Goal: Transaction & Acquisition: Download file/media

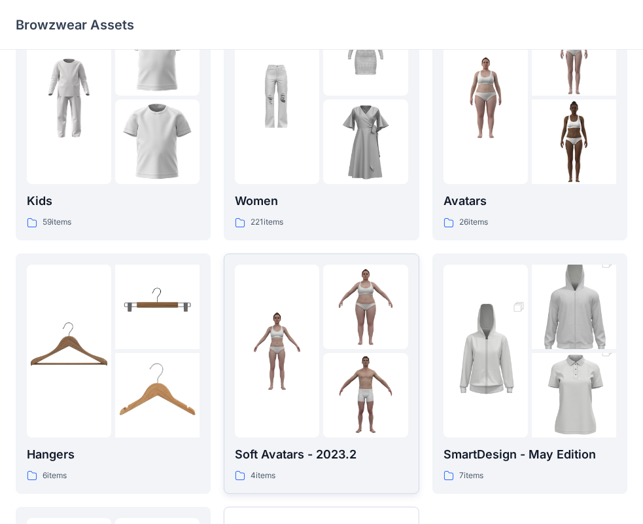
scroll to position [131, 0]
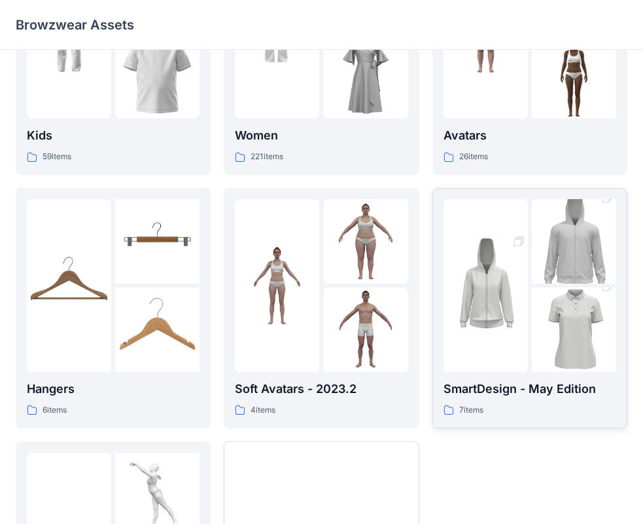
click at [571, 393] on p "SmartDesign - May Edition" at bounding box center [530, 389] width 173 height 18
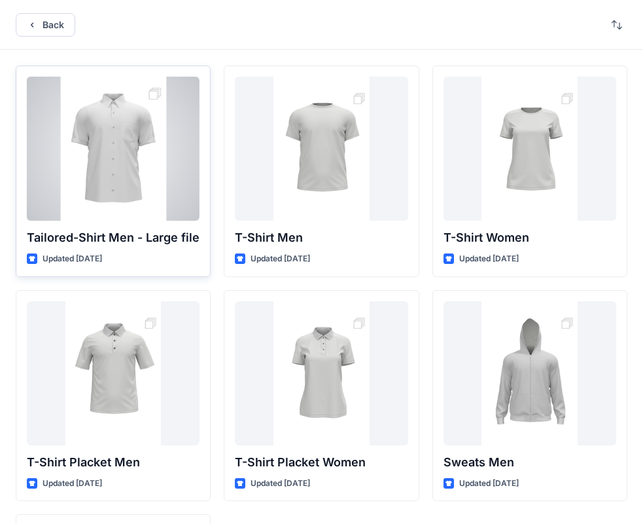
click at [152, 236] on p "Tailored-Shirt Men - Large file" at bounding box center [113, 237] width 173 height 18
click at [187, 237] on p "Tailored-Shirt Men - Large file" at bounding box center [113, 237] width 173 height 18
click at [105, 198] on div at bounding box center [113, 149] width 173 height 144
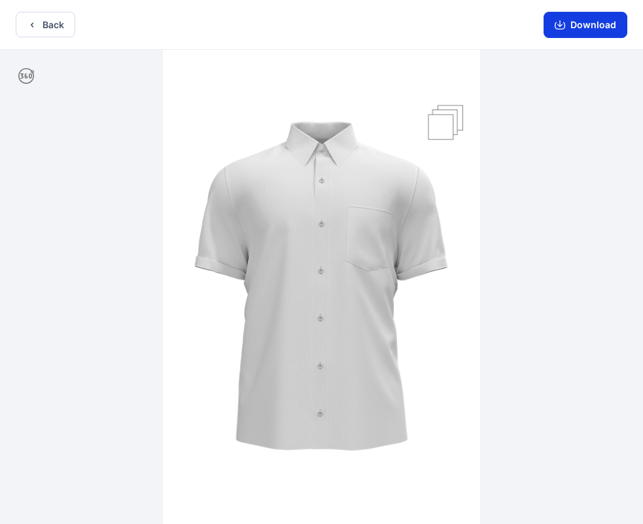
click at [586, 34] on button "Download" at bounding box center [586, 25] width 84 height 26
click at [614, 27] on button "Download" at bounding box center [586, 25] width 84 height 26
click at [595, 30] on button "Download" at bounding box center [586, 25] width 84 height 26
click at [365, 192] on img at bounding box center [321, 288] width 317 height 476
click at [575, 35] on button "Download" at bounding box center [586, 25] width 84 height 26
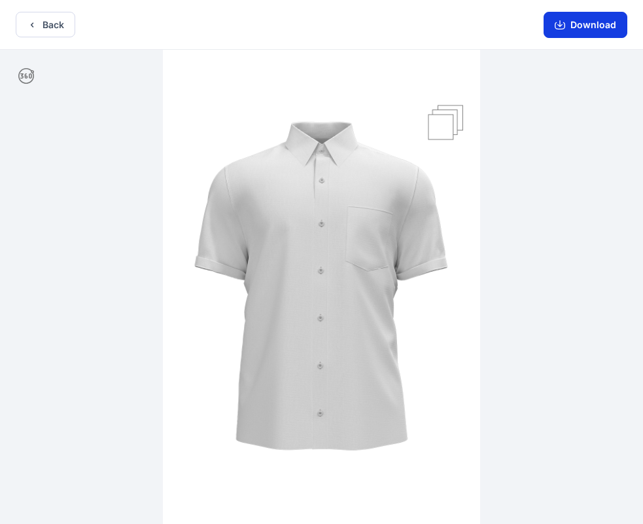
click at [586, 27] on button "Download" at bounding box center [586, 25] width 84 height 26
click at [562, 21] on icon "button" at bounding box center [560, 23] width 5 height 7
